Goal: Information Seeking & Learning: Learn about a topic

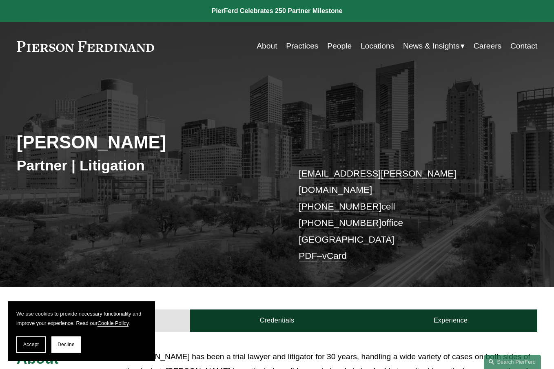
scroll to position [383, 0]
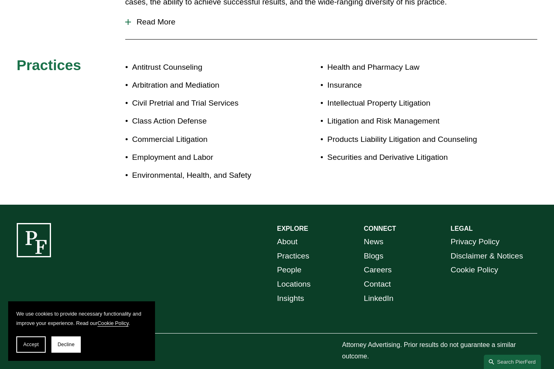
click at [24, 346] on span "Accept" at bounding box center [30, 345] width 15 height 6
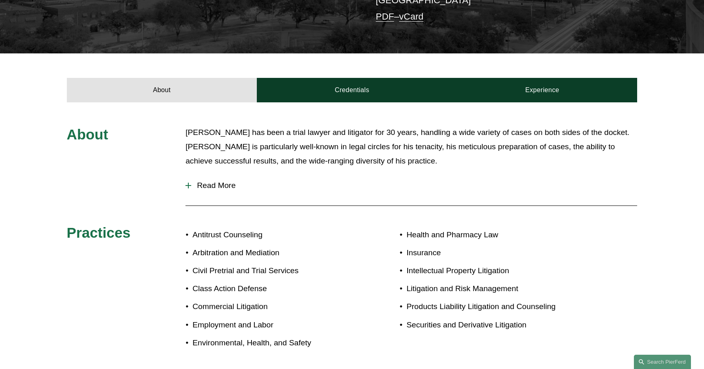
scroll to position [230, 0]
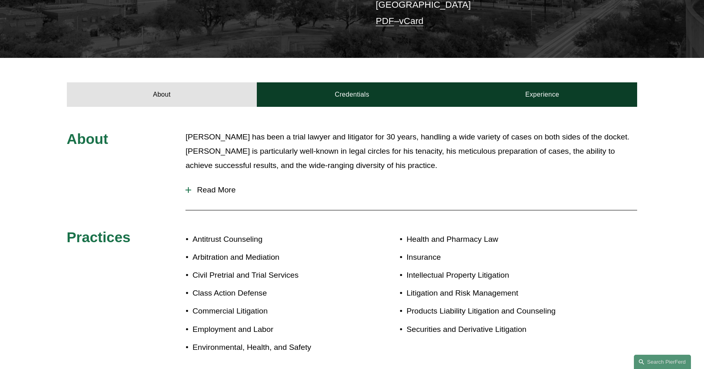
click at [346, 90] on link "Credentials" at bounding box center [352, 94] width 190 height 24
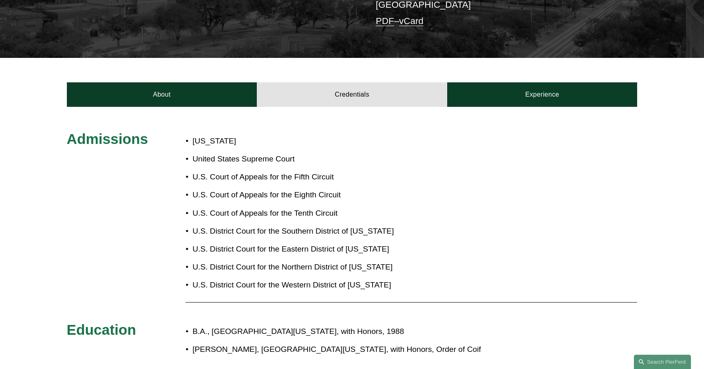
scroll to position [254, 0]
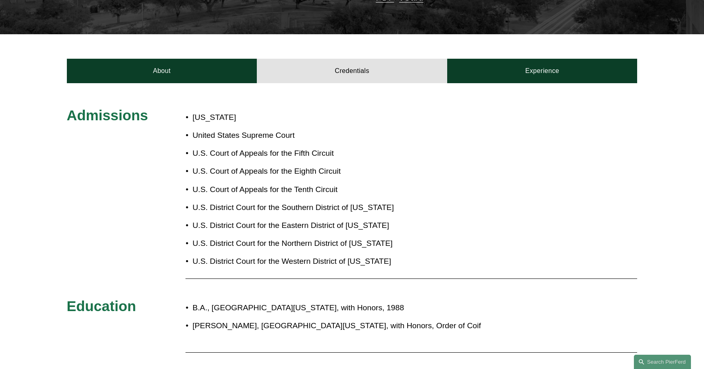
click at [235, 71] on link "About" at bounding box center [162, 71] width 190 height 24
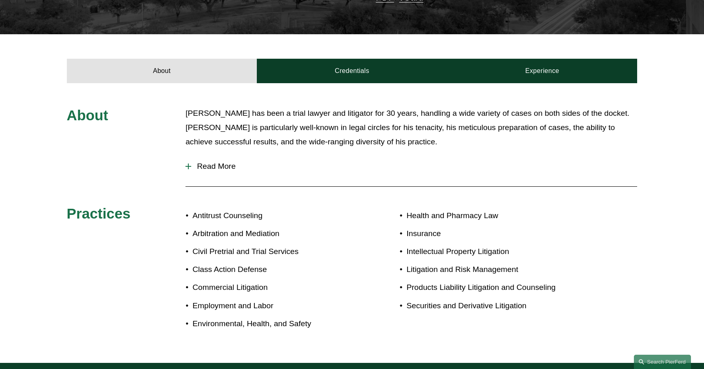
click at [211, 168] on span "Read More" at bounding box center [414, 166] width 446 height 9
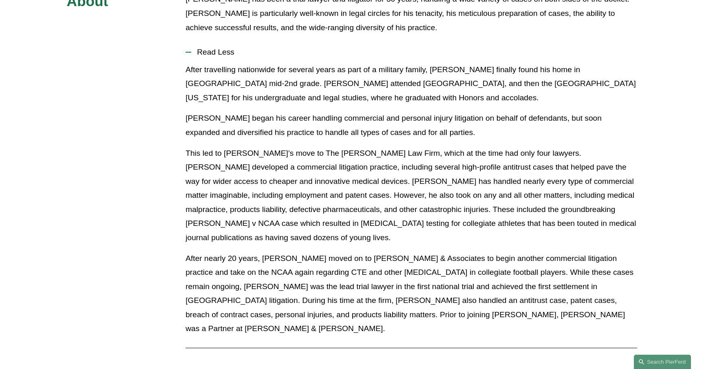
scroll to position [272, 0]
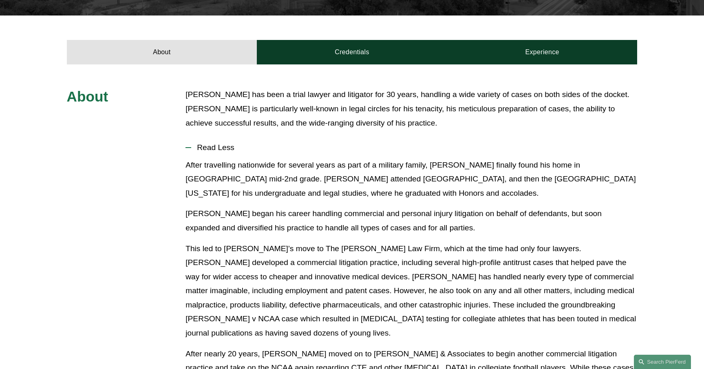
click at [378, 54] on link "Credentials" at bounding box center [352, 52] width 190 height 24
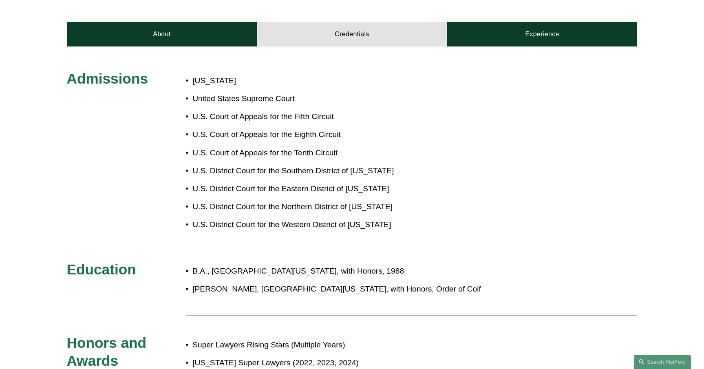
scroll to position [289, 0]
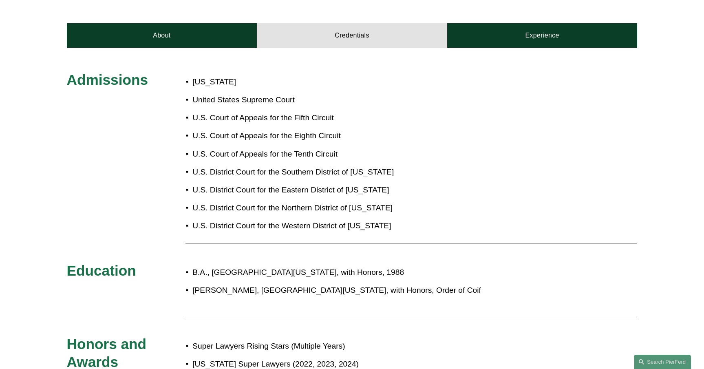
drag, startPoint x: 529, startPoint y: 46, endPoint x: 669, endPoint y: 133, distance: 164.2
click at [530, 46] on link "Experience" at bounding box center [542, 35] width 190 height 24
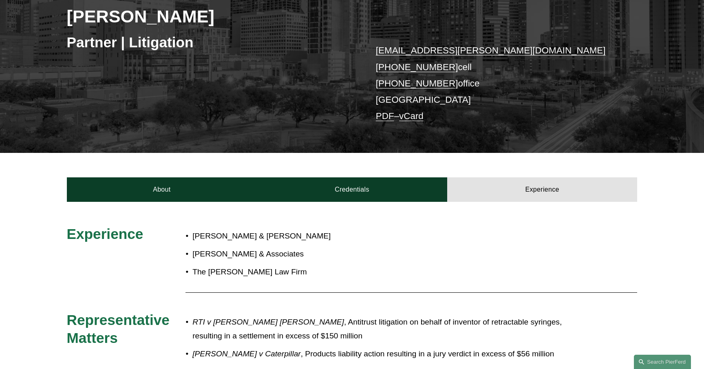
scroll to position [139, 0]
